Goal: Navigation & Orientation: Find specific page/section

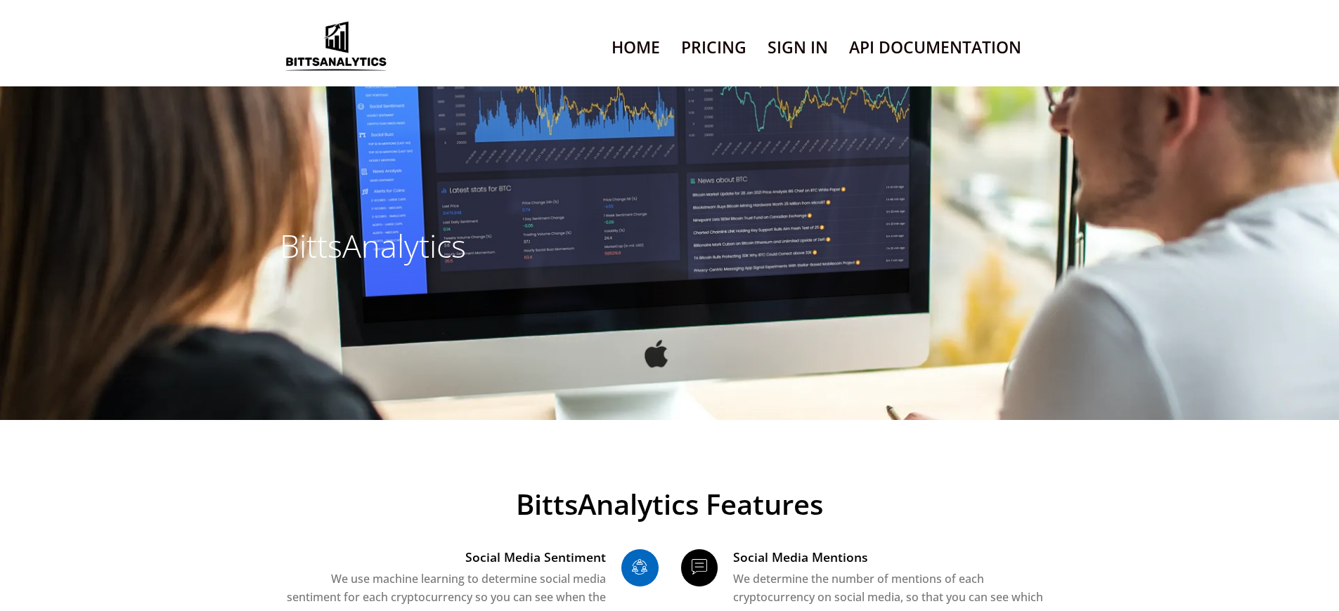
scroll to position [9574, 0]
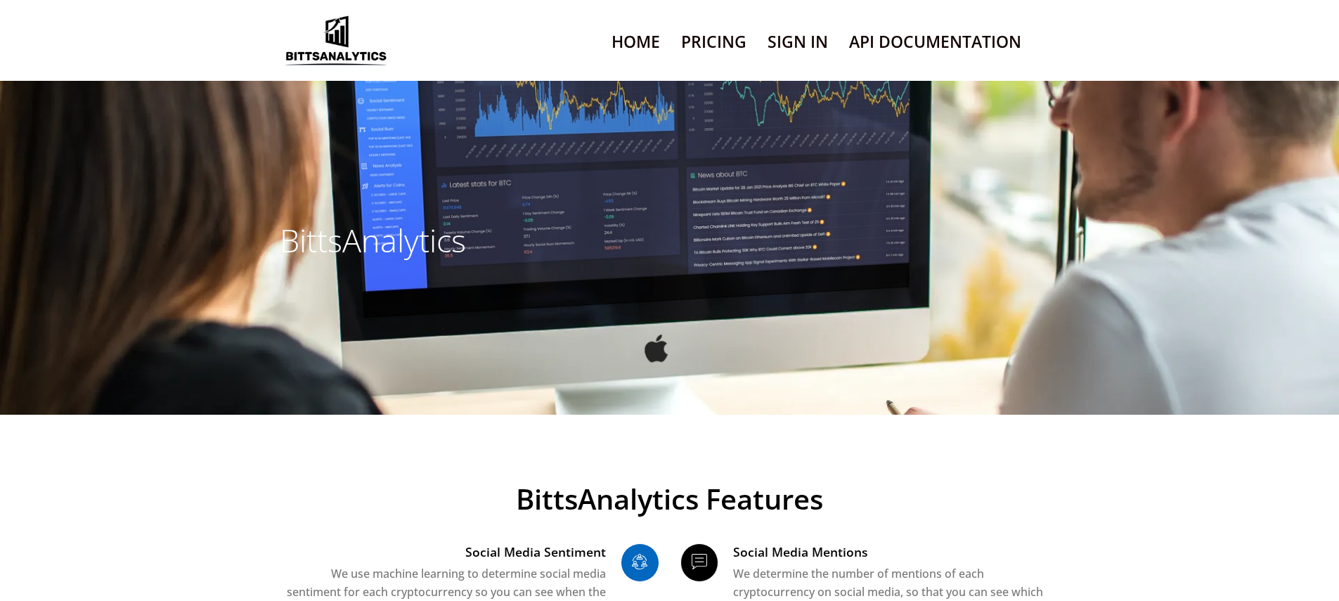
click at [797, 60] on link "Sign In" at bounding box center [797, 42] width 60 height 36
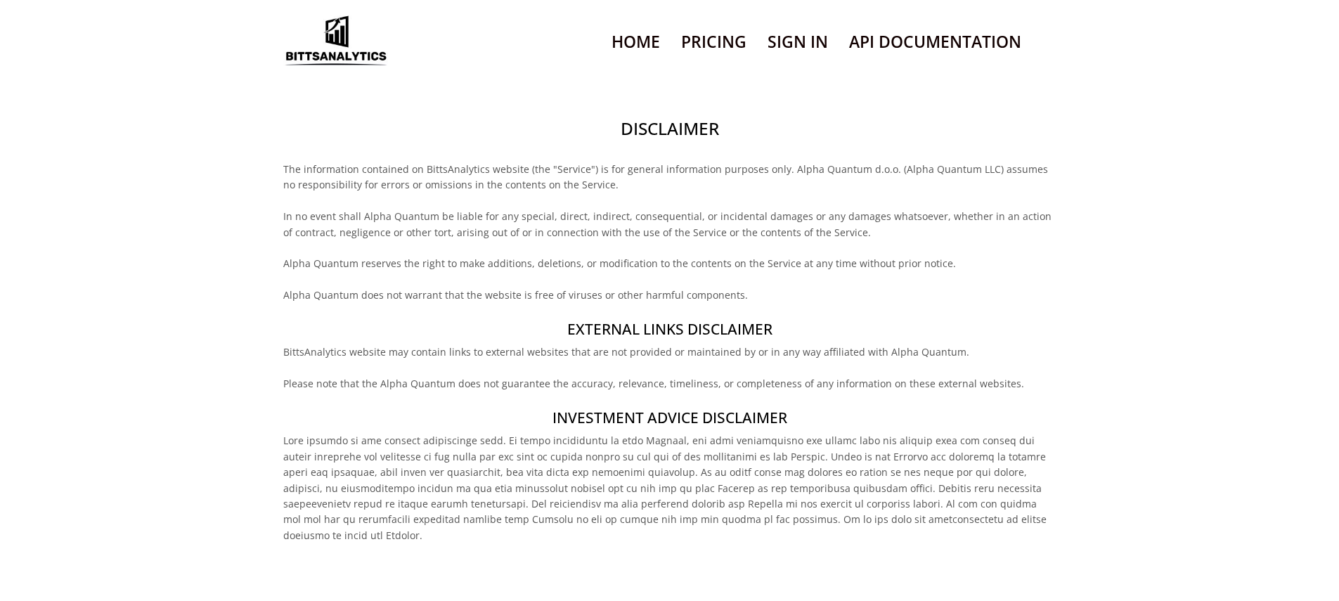
click at [669, 141] on h2 "Disclaimer" at bounding box center [669, 129] width 772 height 24
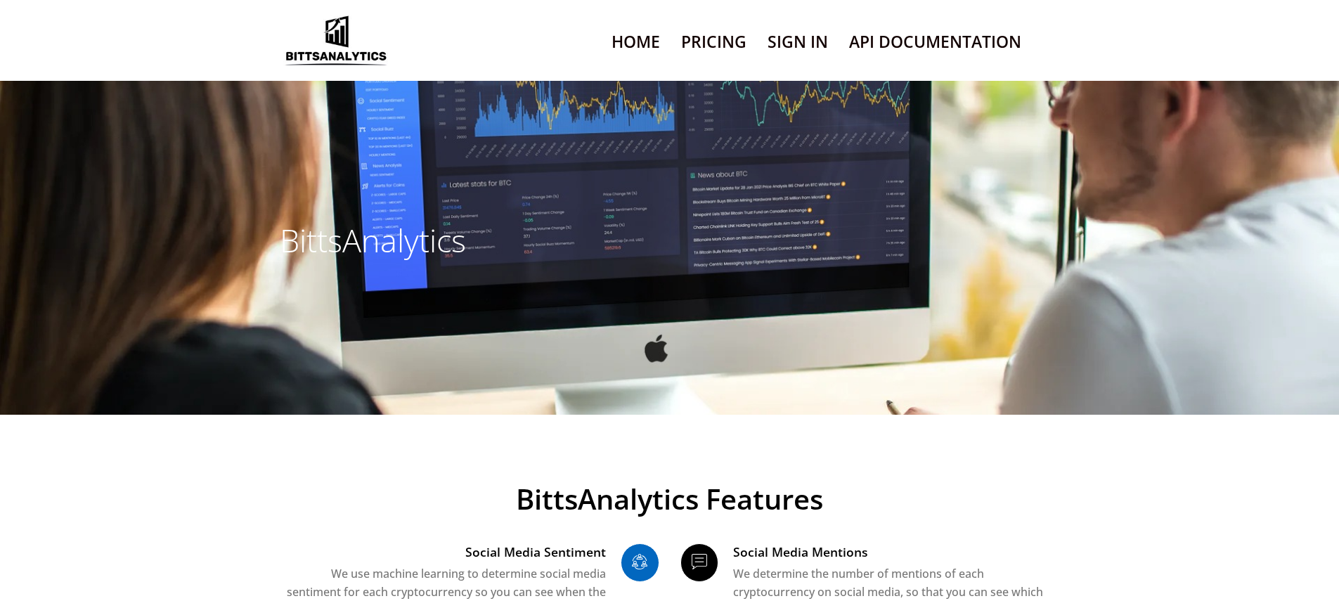
click at [797, 60] on link "Sign In" at bounding box center [797, 42] width 60 height 36
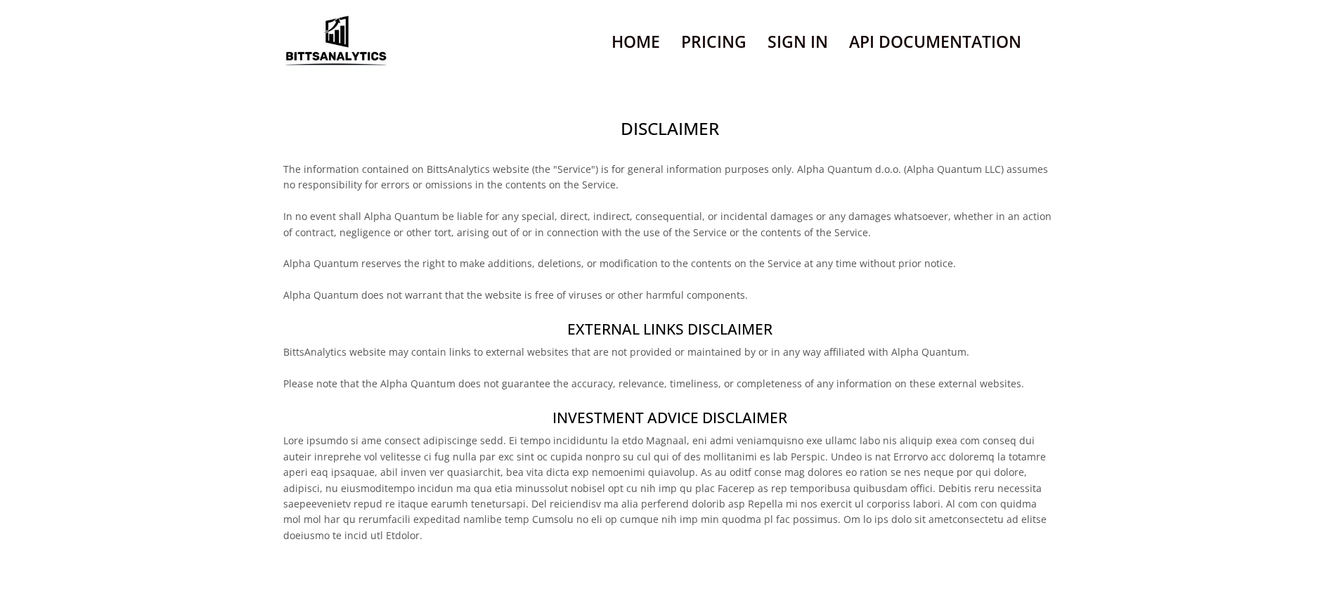
click at [669, 141] on h2 "Disclaimer" at bounding box center [669, 129] width 772 height 24
click at [669, 339] on h4 "External links disclaimer" at bounding box center [669, 329] width 772 height 20
click at [669, 141] on h2 "Disclaimer" at bounding box center [669, 129] width 772 height 24
click at [669, 339] on h4 "External links disclaimer" at bounding box center [669, 329] width 772 height 20
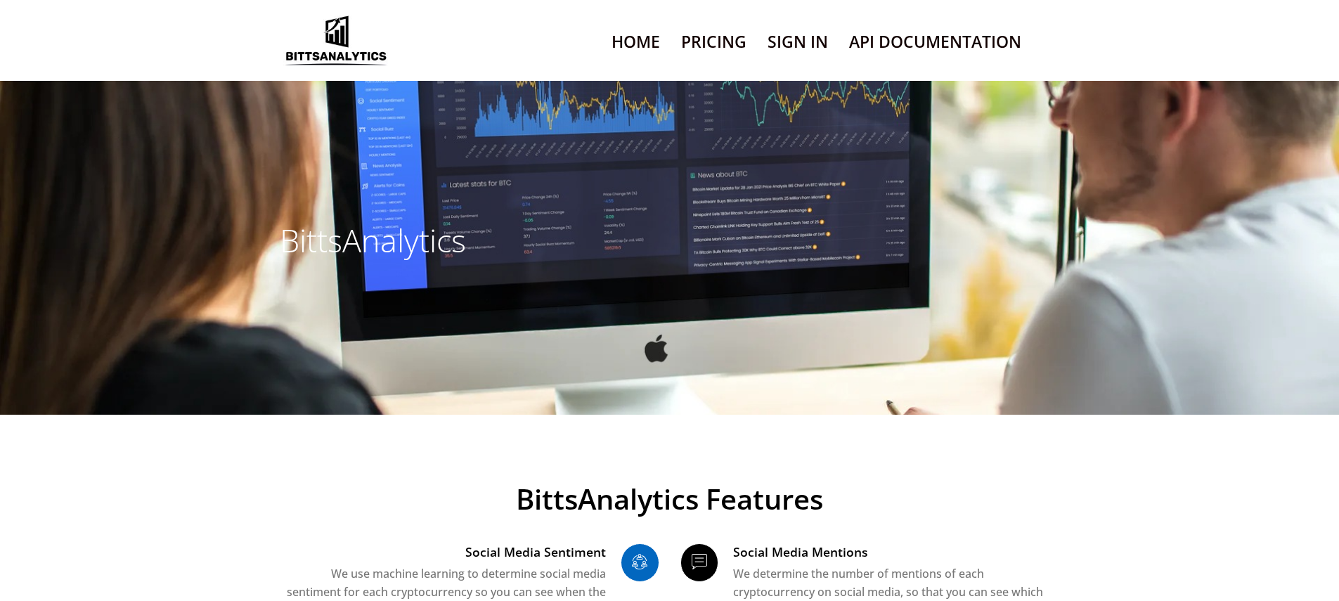
click at [797, 60] on link "Sign In" at bounding box center [797, 42] width 60 height 36
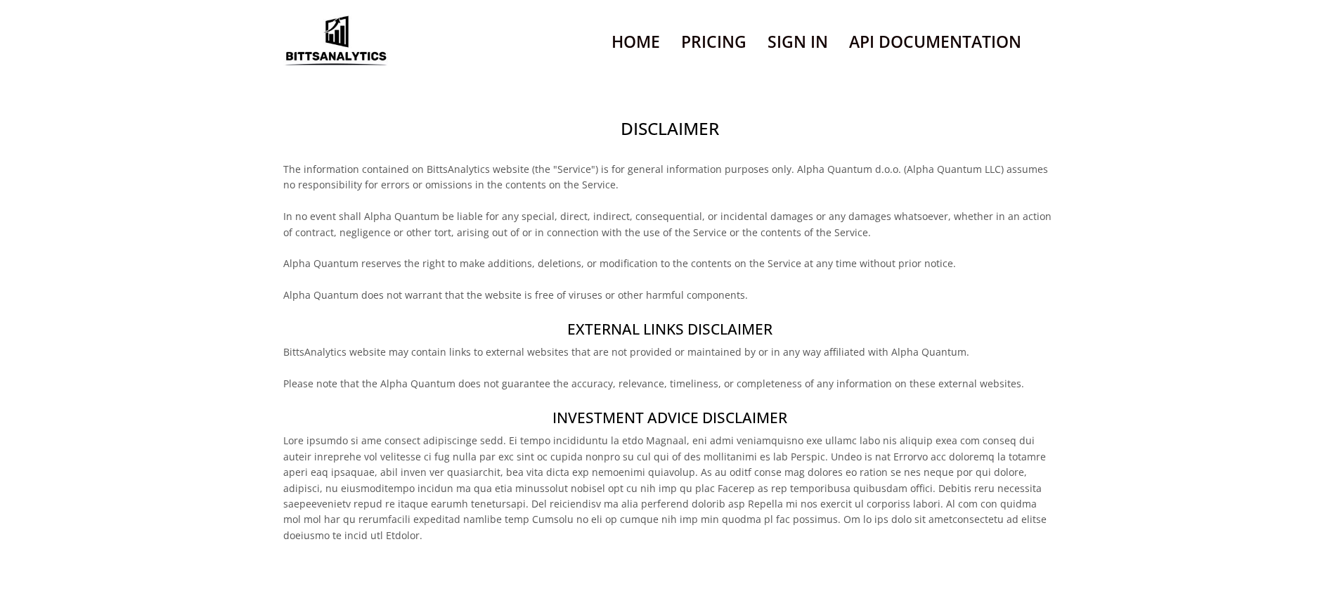
click at [669, 141] on h2 "Disclaimer" at bounding box center [669, 129] width 772 height 24
click at [669, 428] on h4 "Investment Advice Disclaimer" at bounding box center [669, 418] width 772 height 20
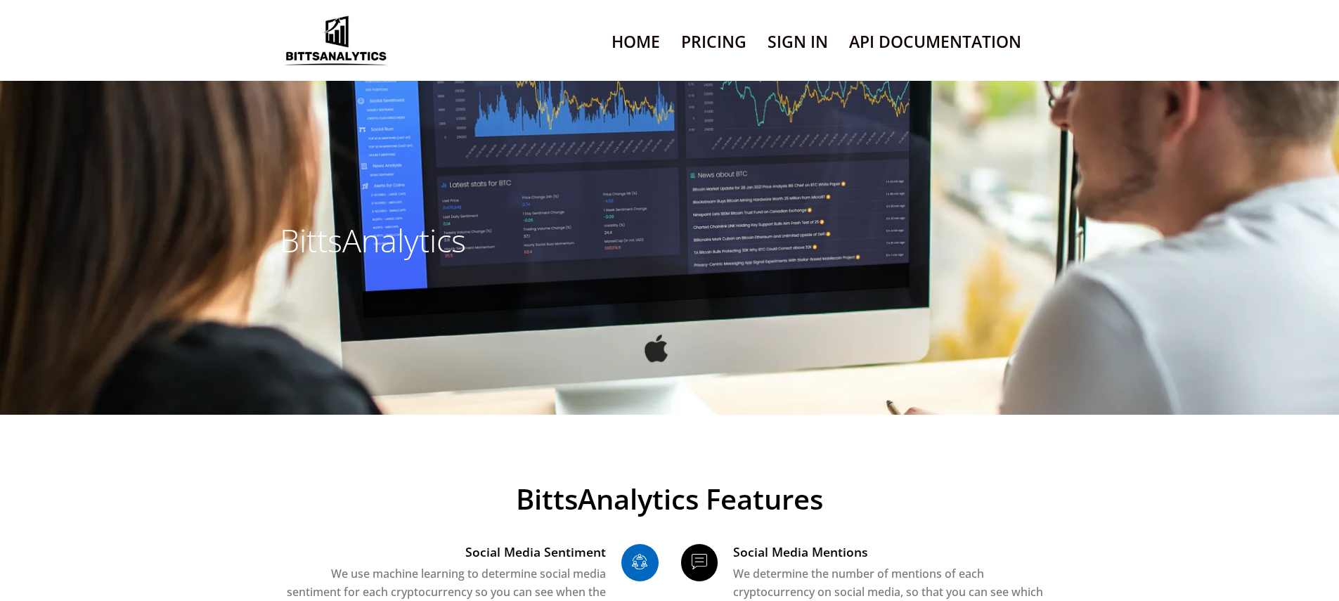
click at [797, 60] on link "Sign In" at bounding box center [797, 42] width 60 height 36
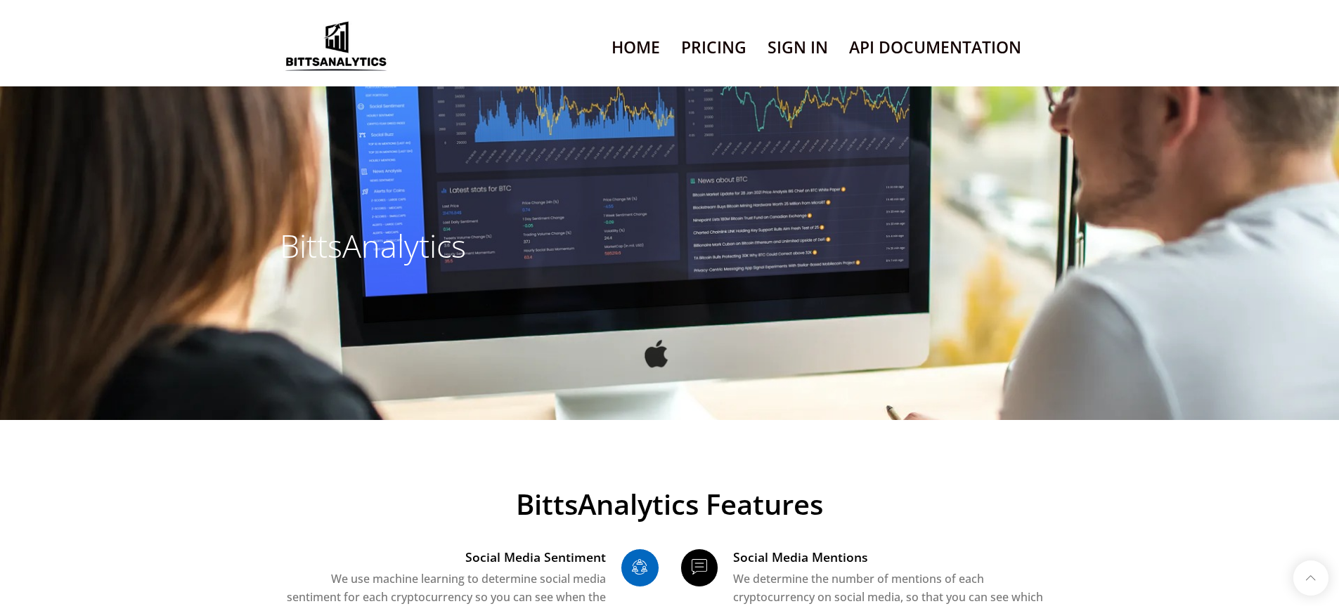
scroll to position [9574, 0]
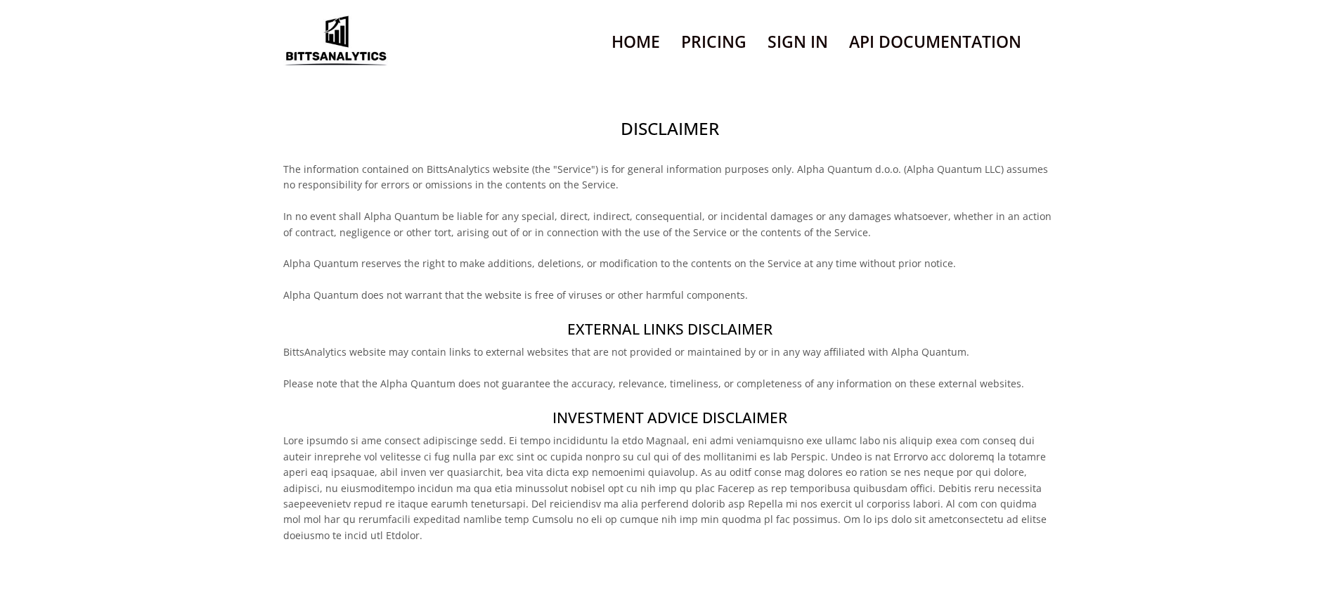
click at [669, 141] on h2 "Disclaimer" at bounding box center [669, 129] width 772 height 24
click at [669, 428] on h4 "Investment Advice Disclaimer" at bounding box center [669, 418] width 772 height 20
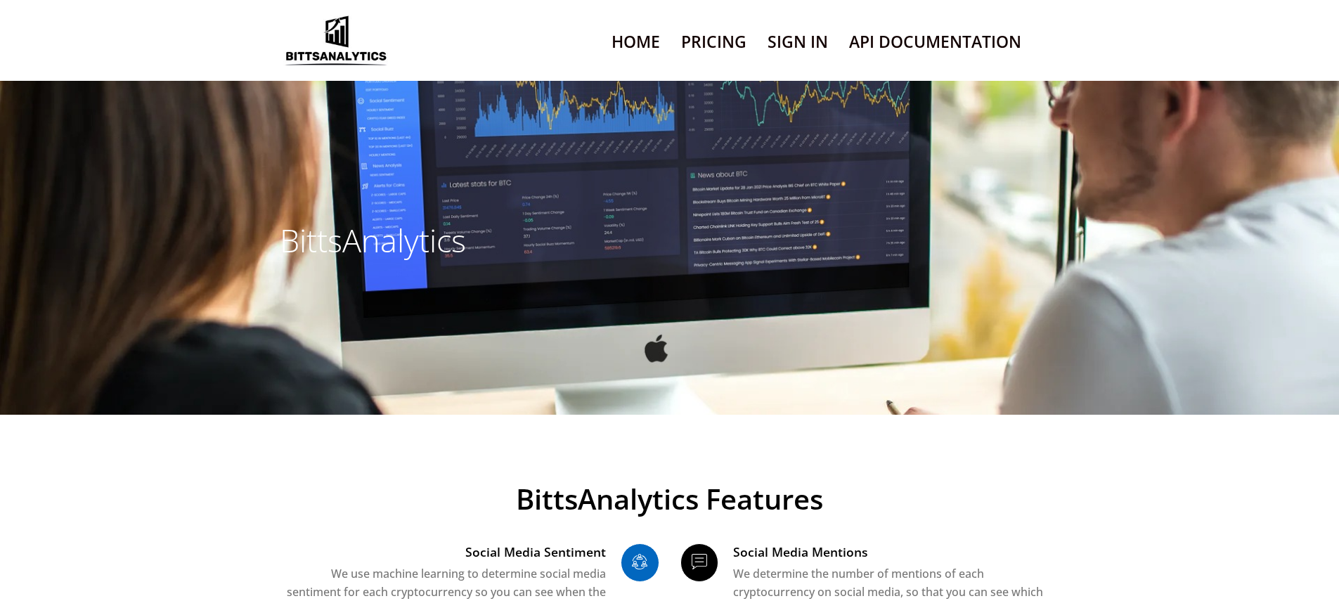
click at [797, 60] on link "Sign In" at bounding box center [797, 42] width 60 height 36
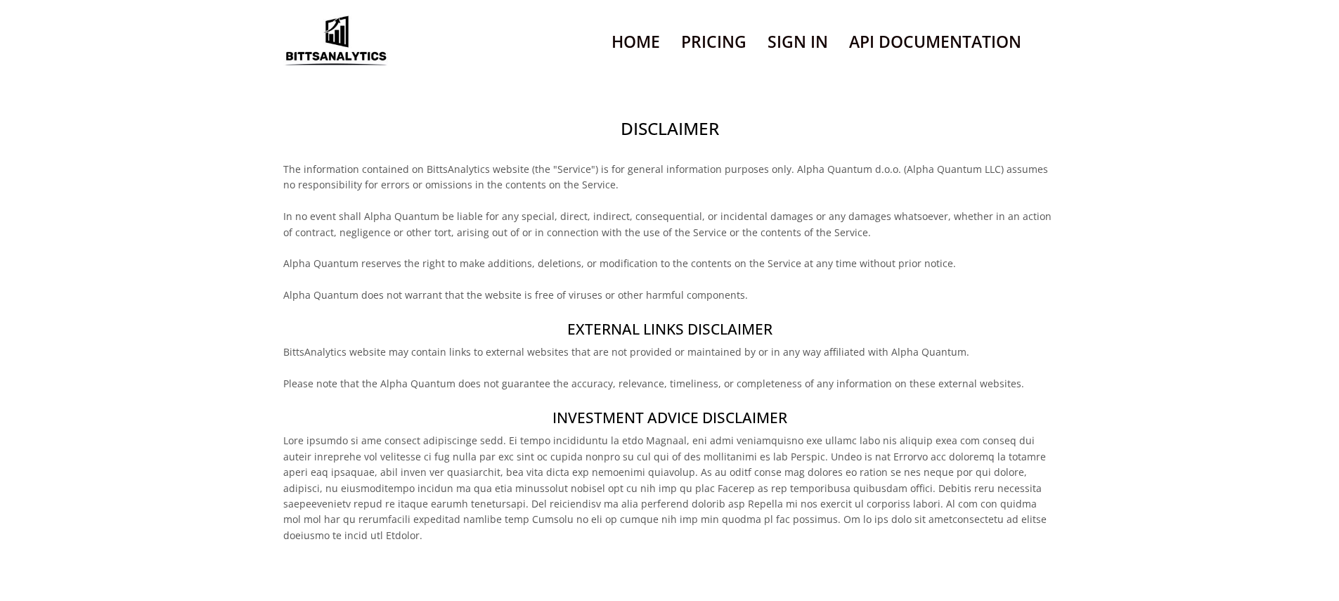
click at [669, 141] on h2 "Disclaimer" at bounding box center [669, 129] width 772 height 24
